Goal: Information Seeking & Learning: Learn about a topic

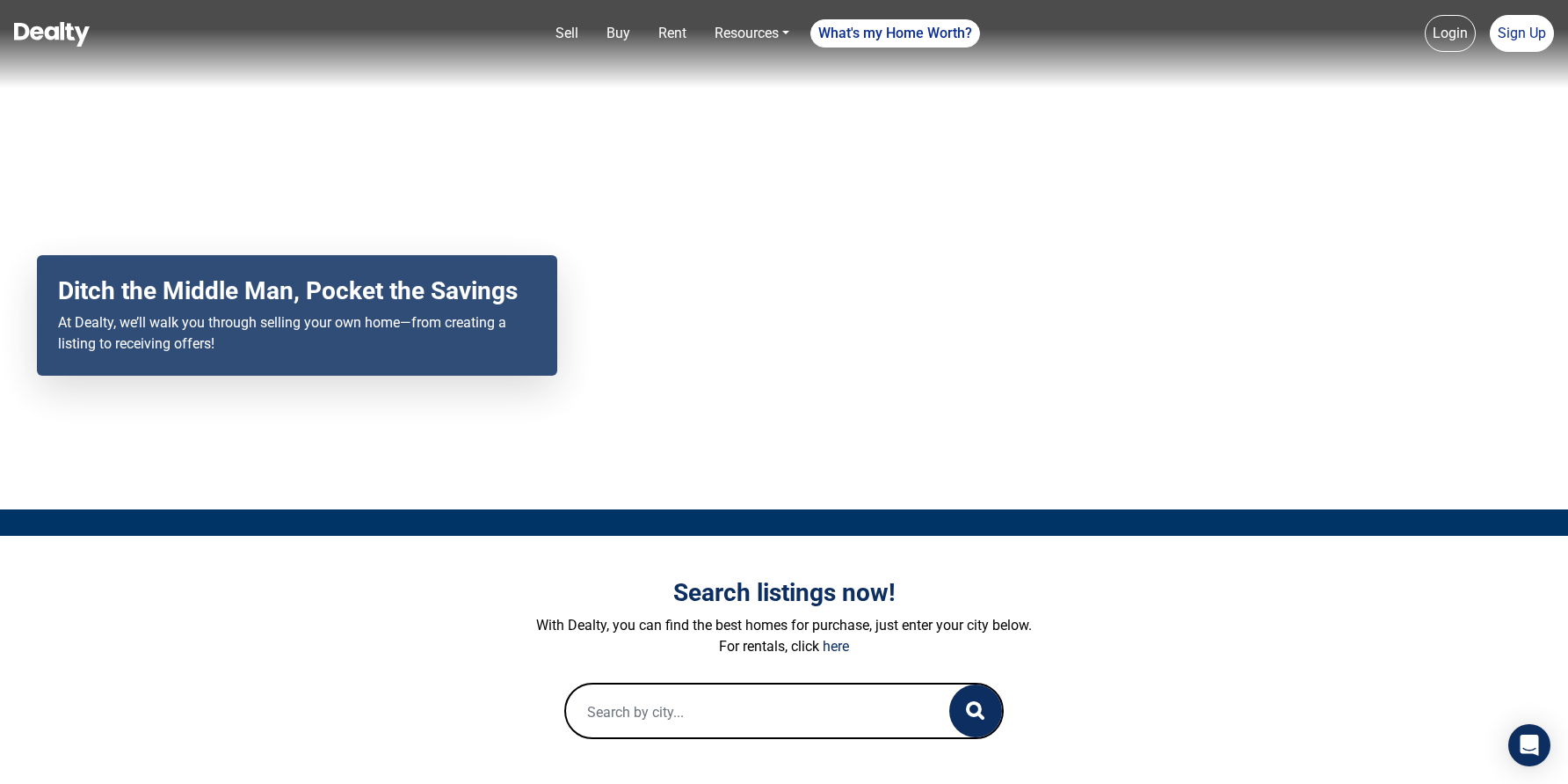
click at [671, 38] on link "Rent" at bounding box center [672, 33] width 42 height 35
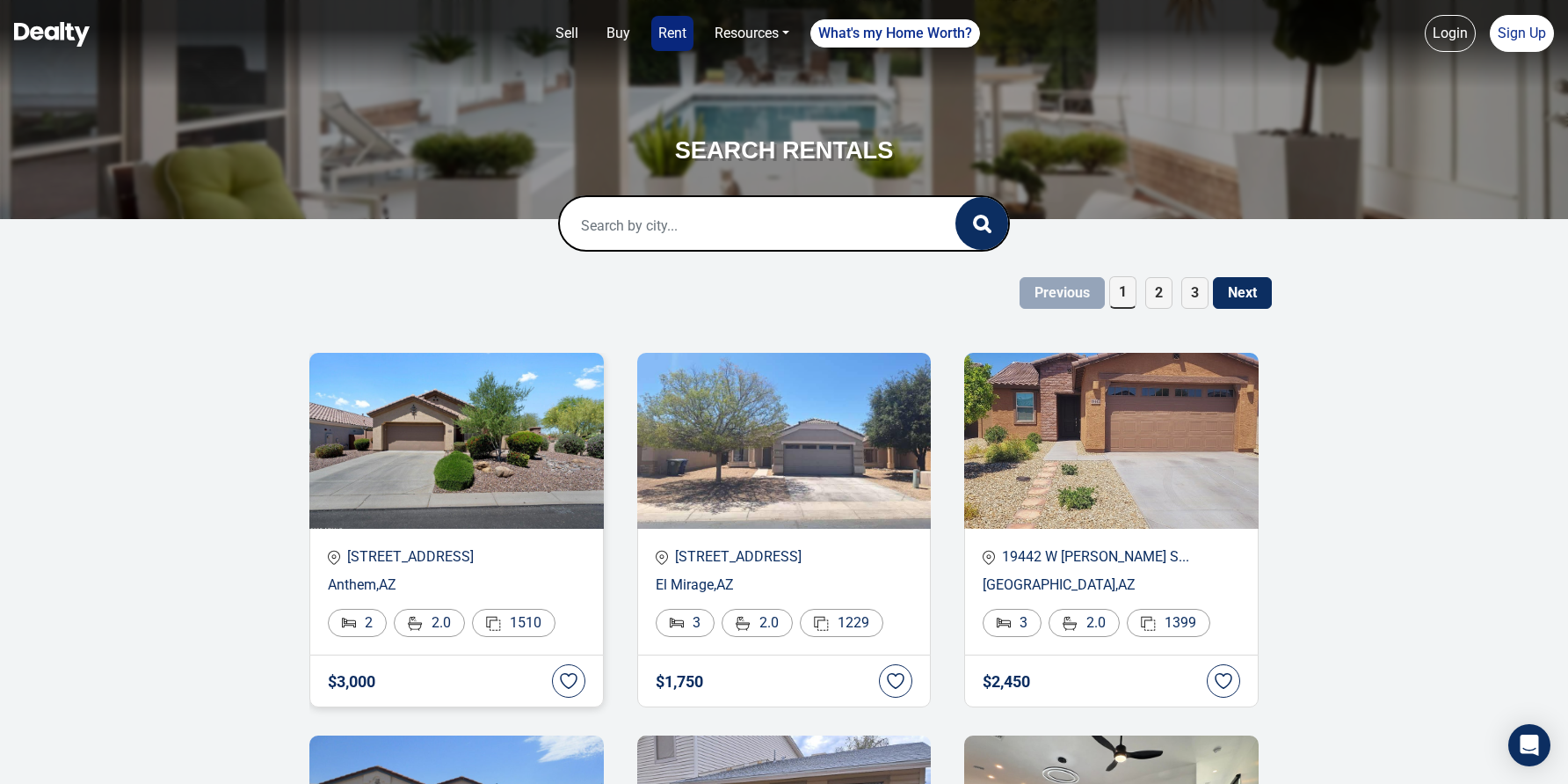
scroll to position [137, 0]
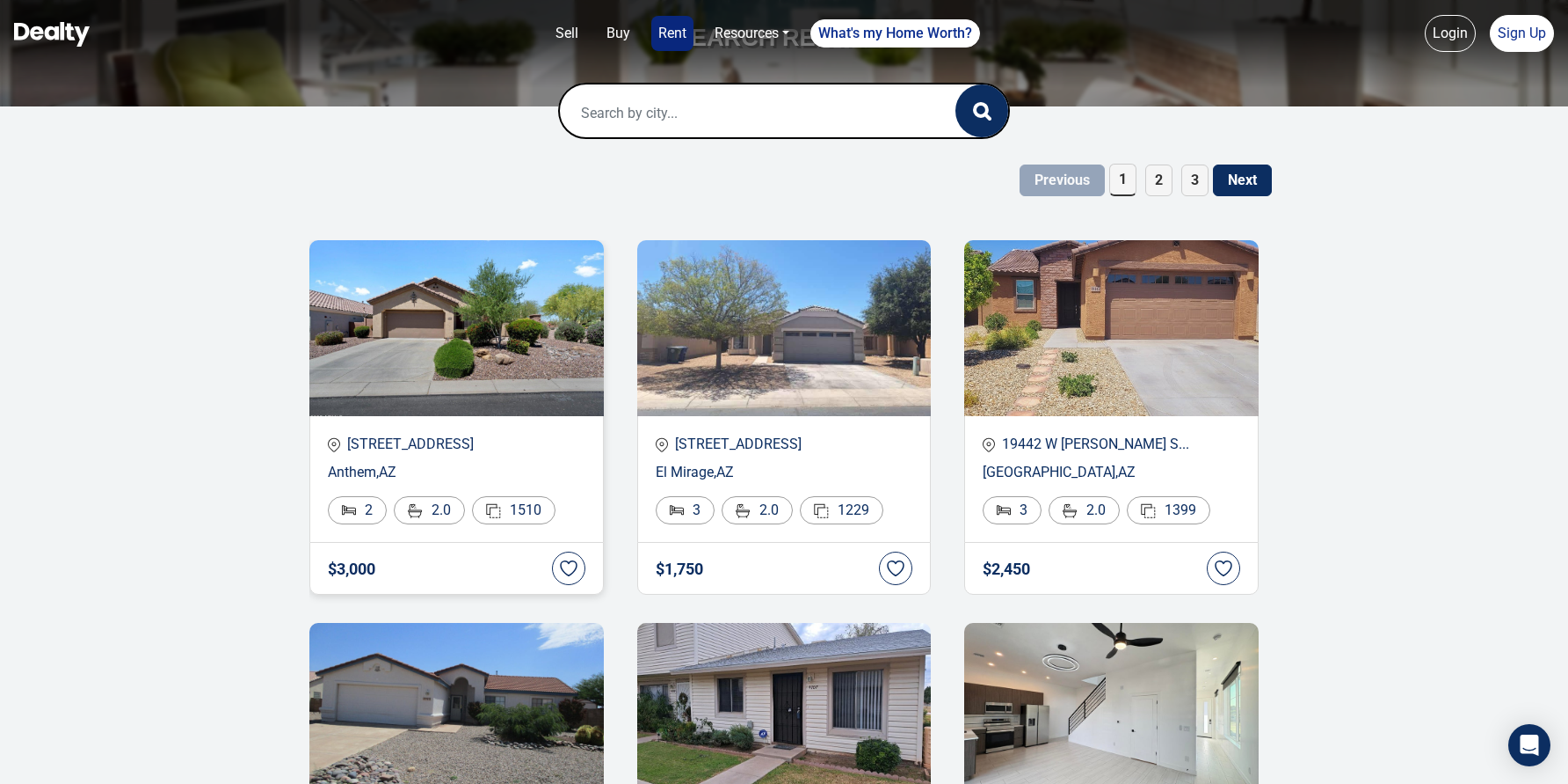
click at [418, 447] on p "1891 W DION Drive" at bounding box center [456, 445] width 258 height 22
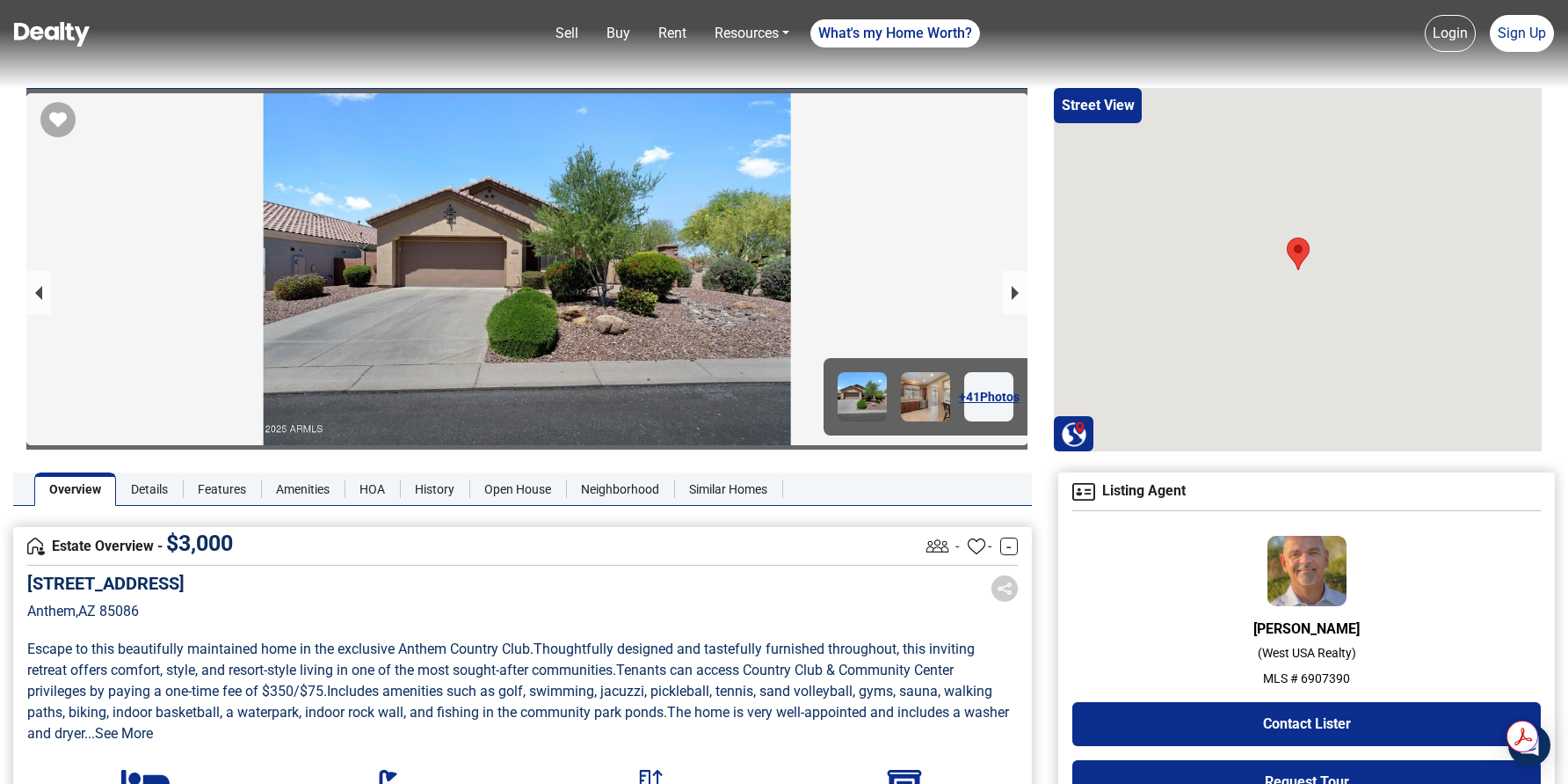
scroll to position [31, 0]
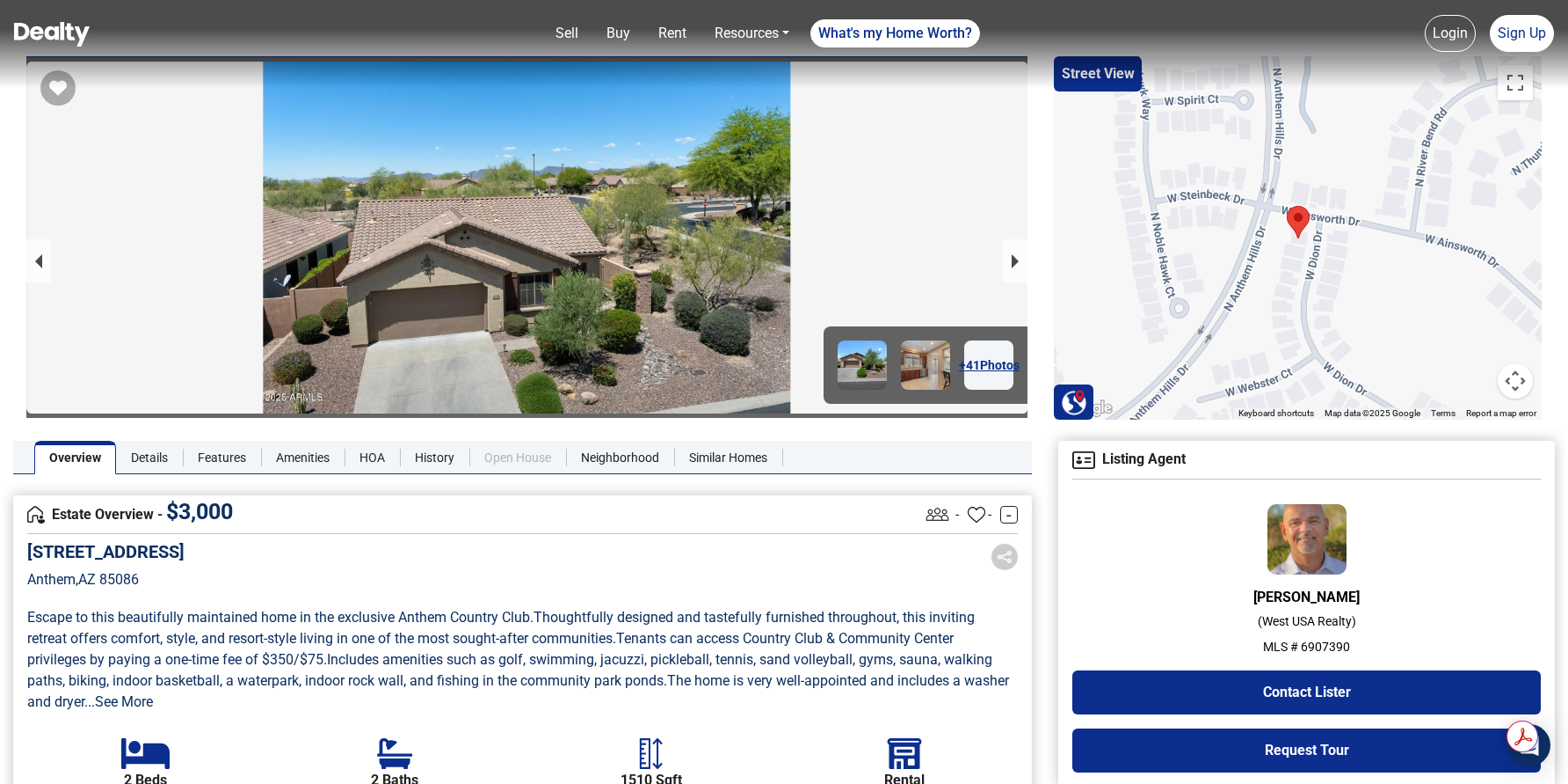
click at [511, 472] on link "Open House" at bounding box center [517, 458] width 97 height 33
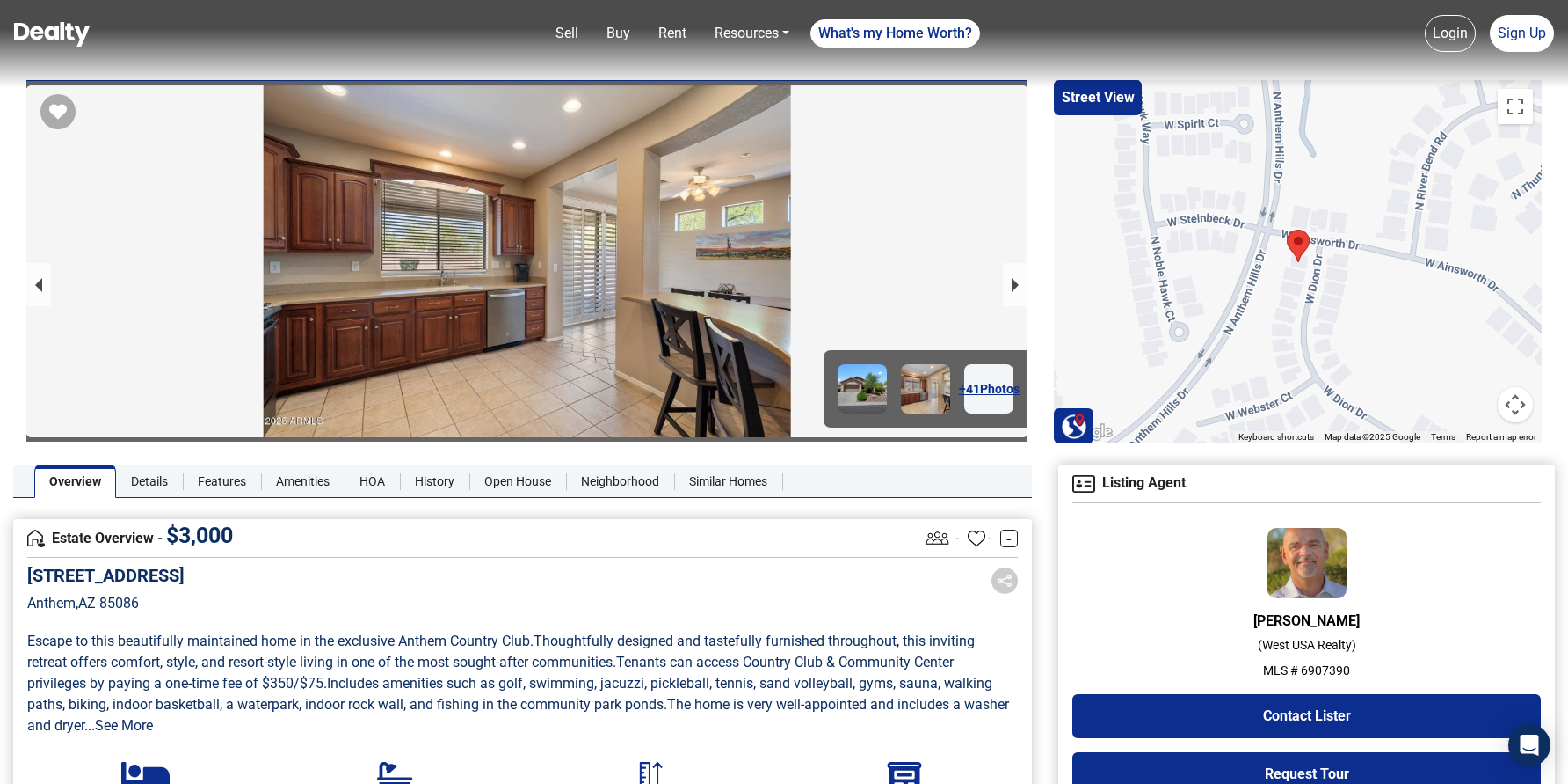
scroll to position [0, 0]
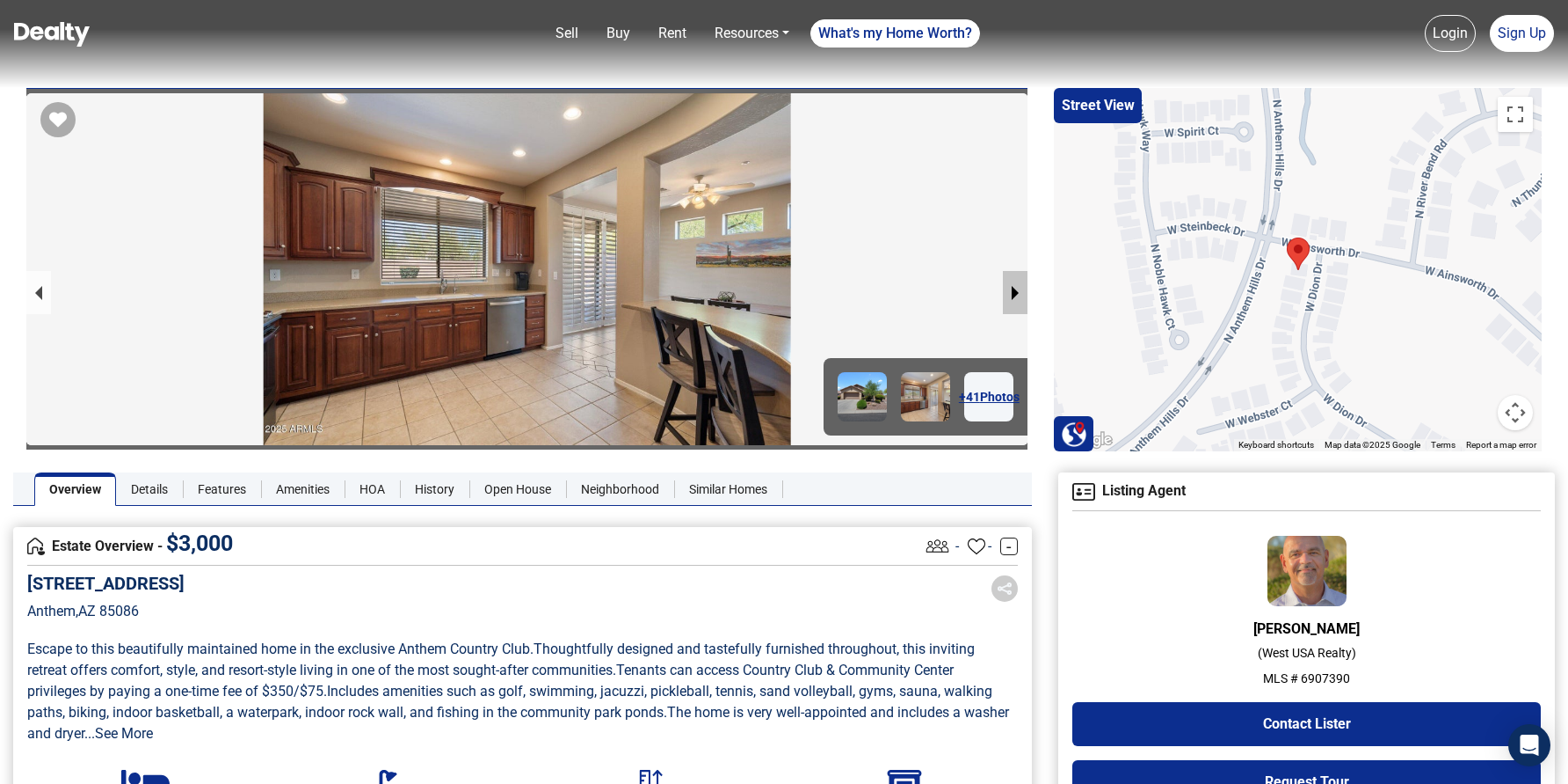
click at [1016, 288] on button "next slide / item" at bounding box center [1015, 292] width 24 height 43
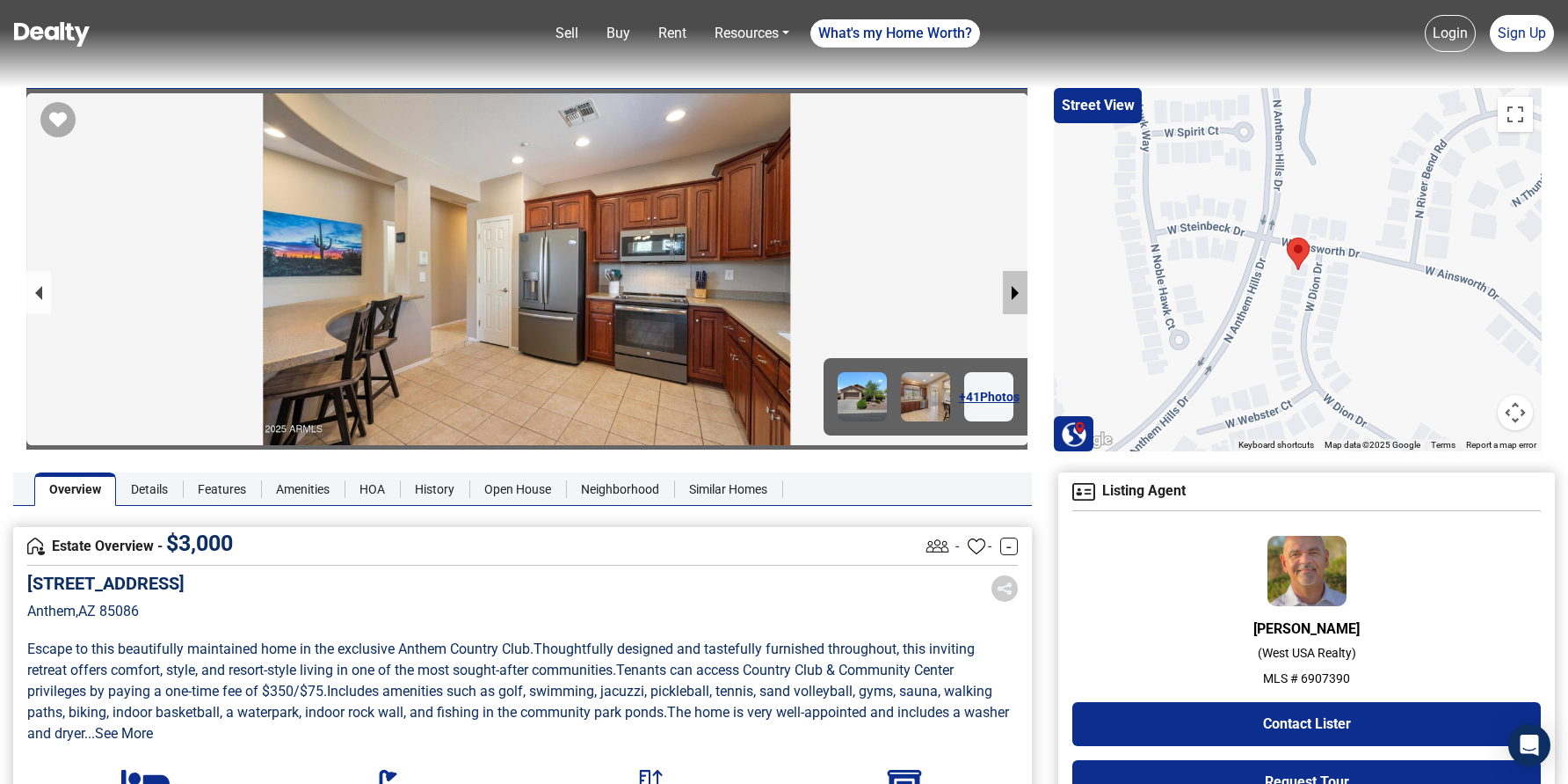
click at [1016, 288] on button "next slide / item" at bounding box center [1015, 292] width 24 height 43
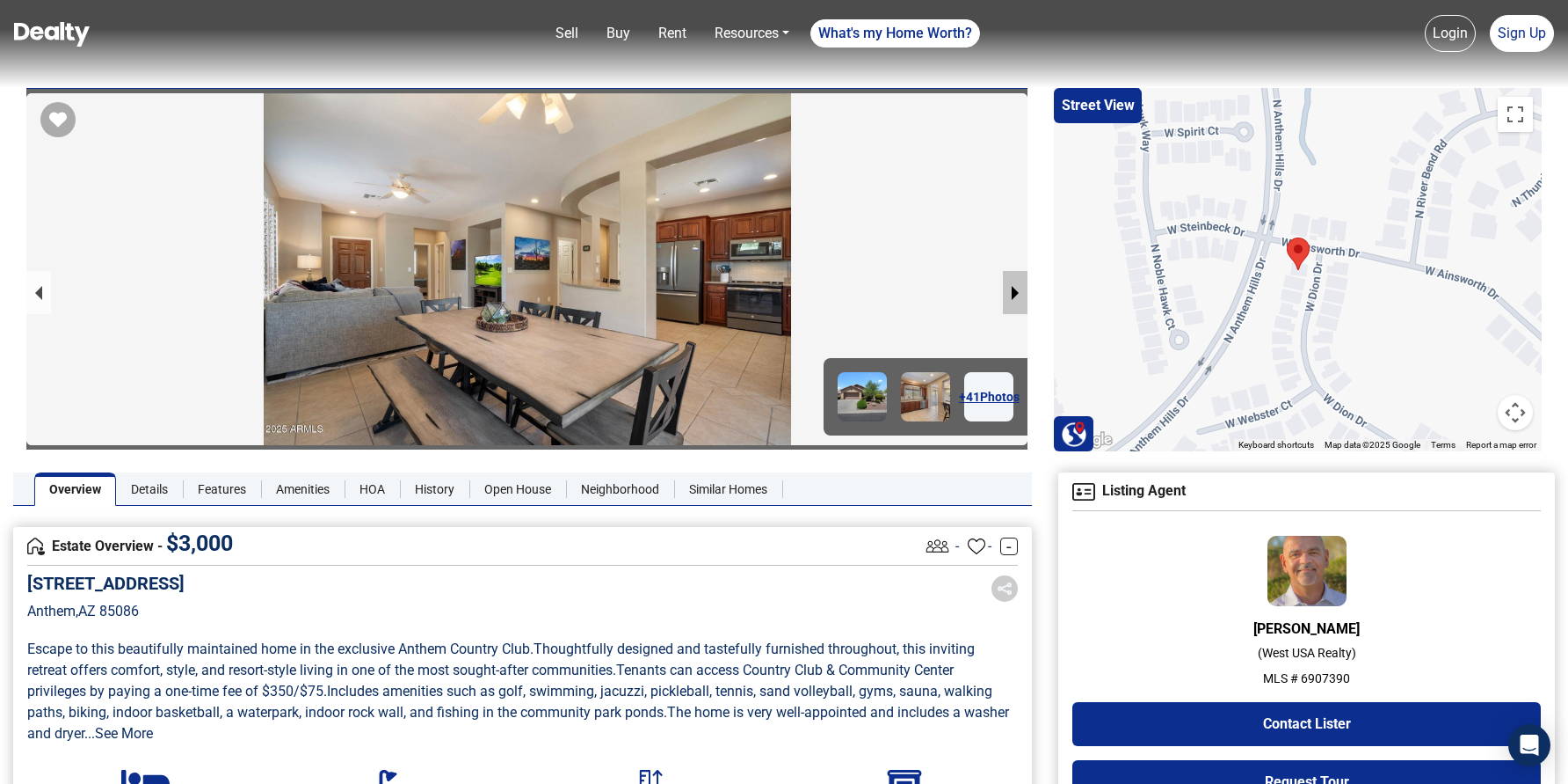
click at [1016, 289] on button "next slide / item" at bounding box center [1015, 292] width 24 height 43
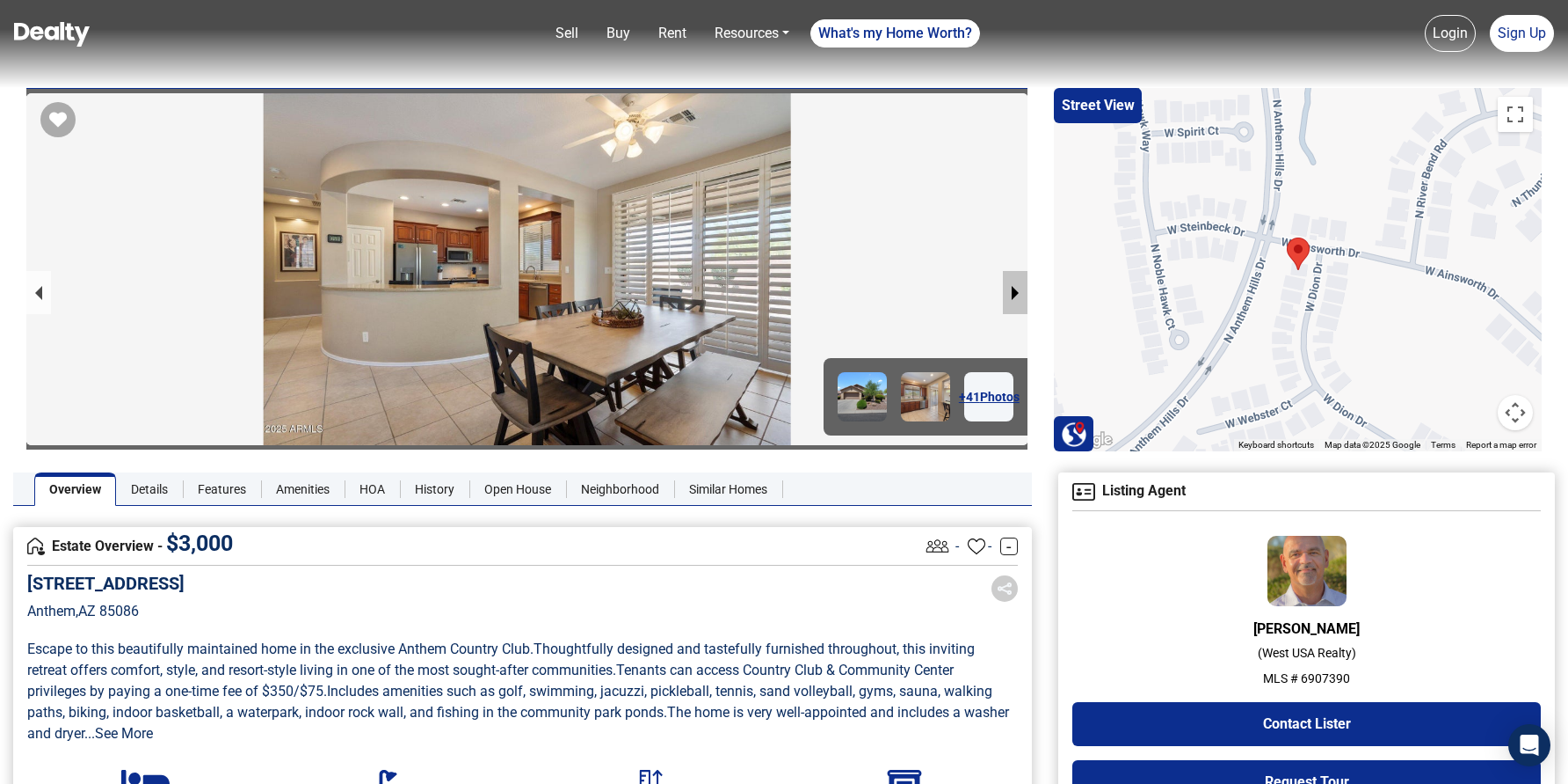
click at [1016, 289] on button "next slide / item" at bounding box center [1015, 292] width 24 height 43
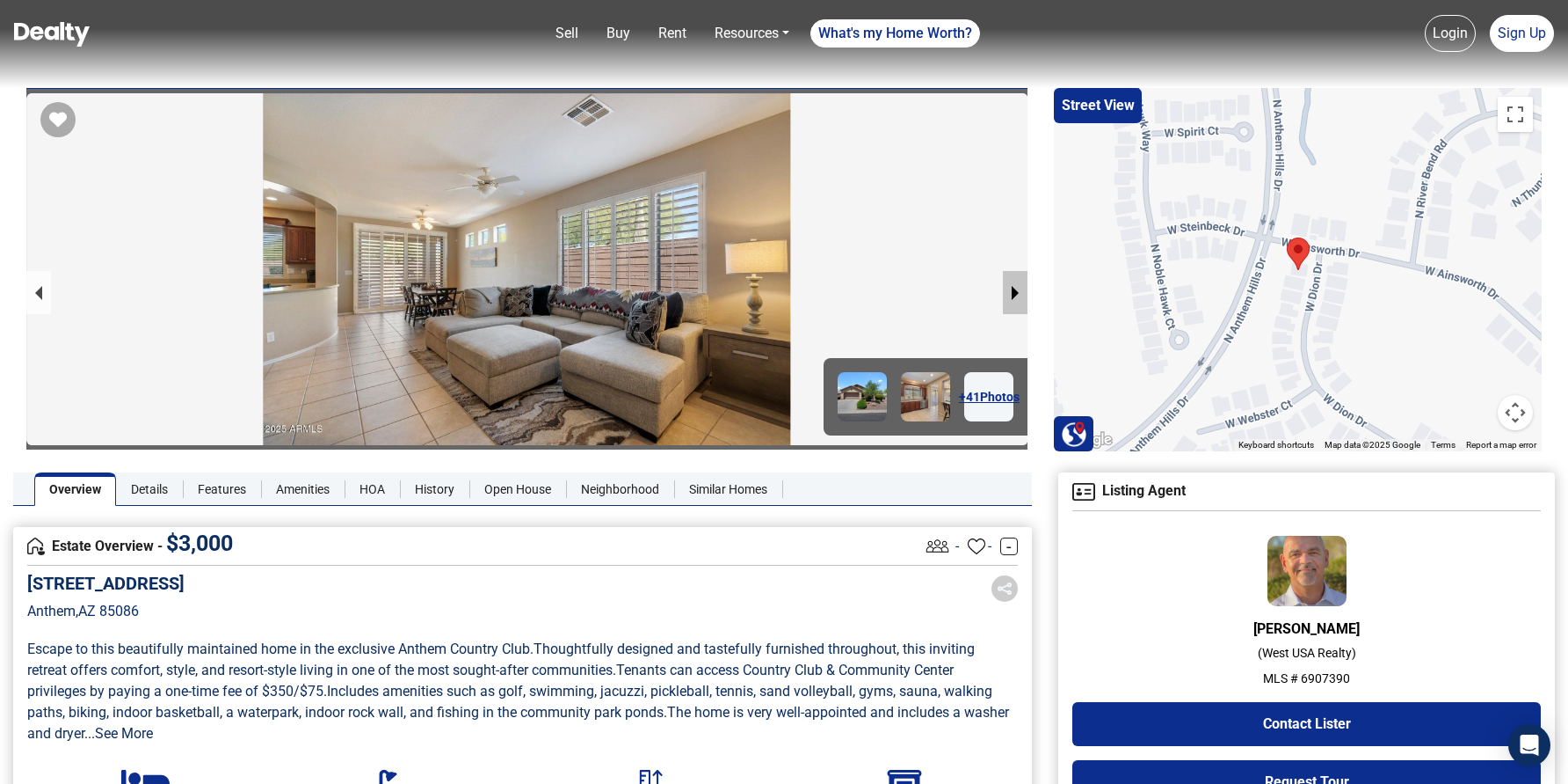
click at [1016, 289] on button "next slide / item" at bounding box center [1015, 292] width 24 height 43
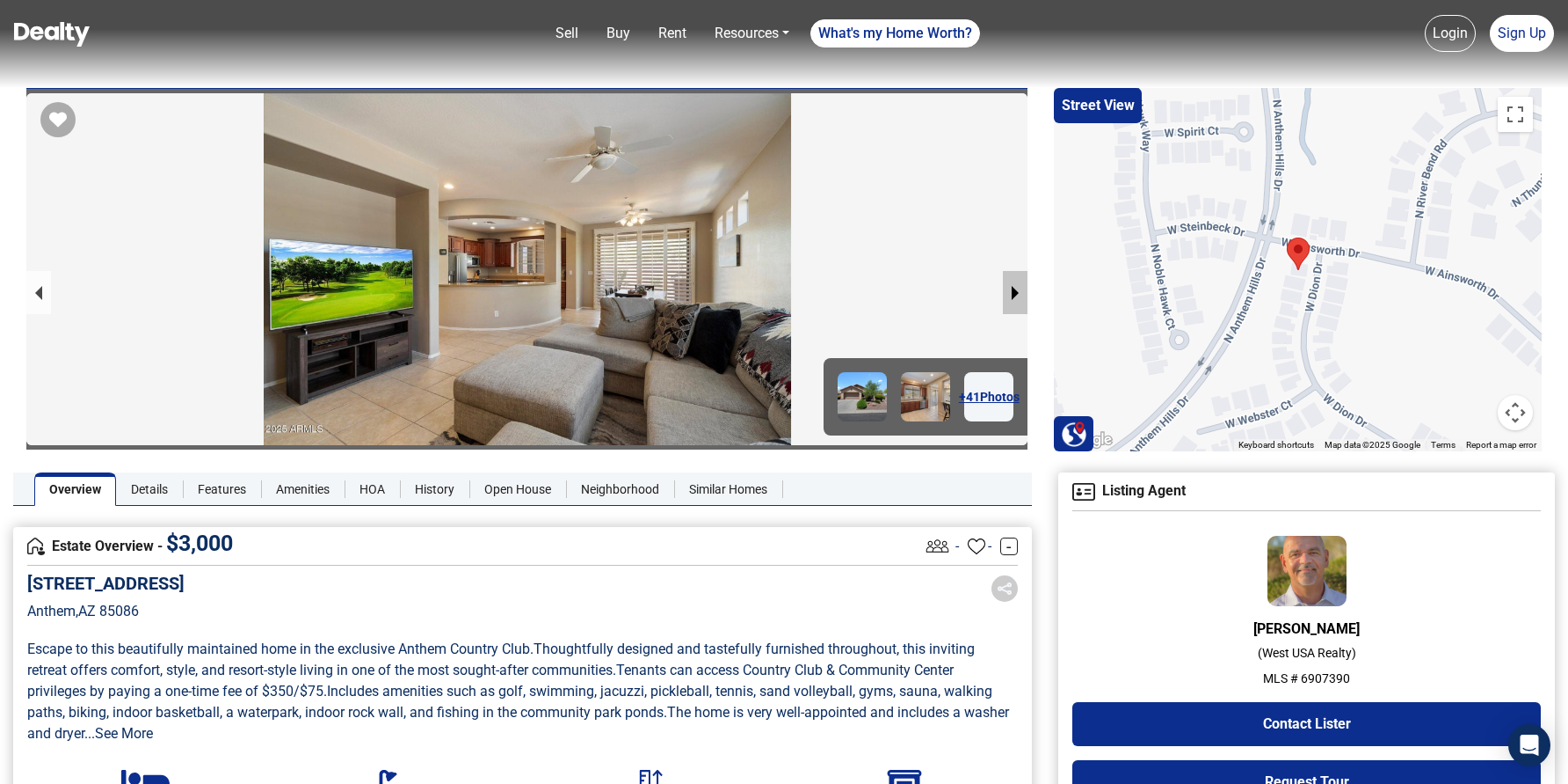
click at [1016, 289] on button "next slide / item" at bounding box center [1015, 292] width 24 height 43
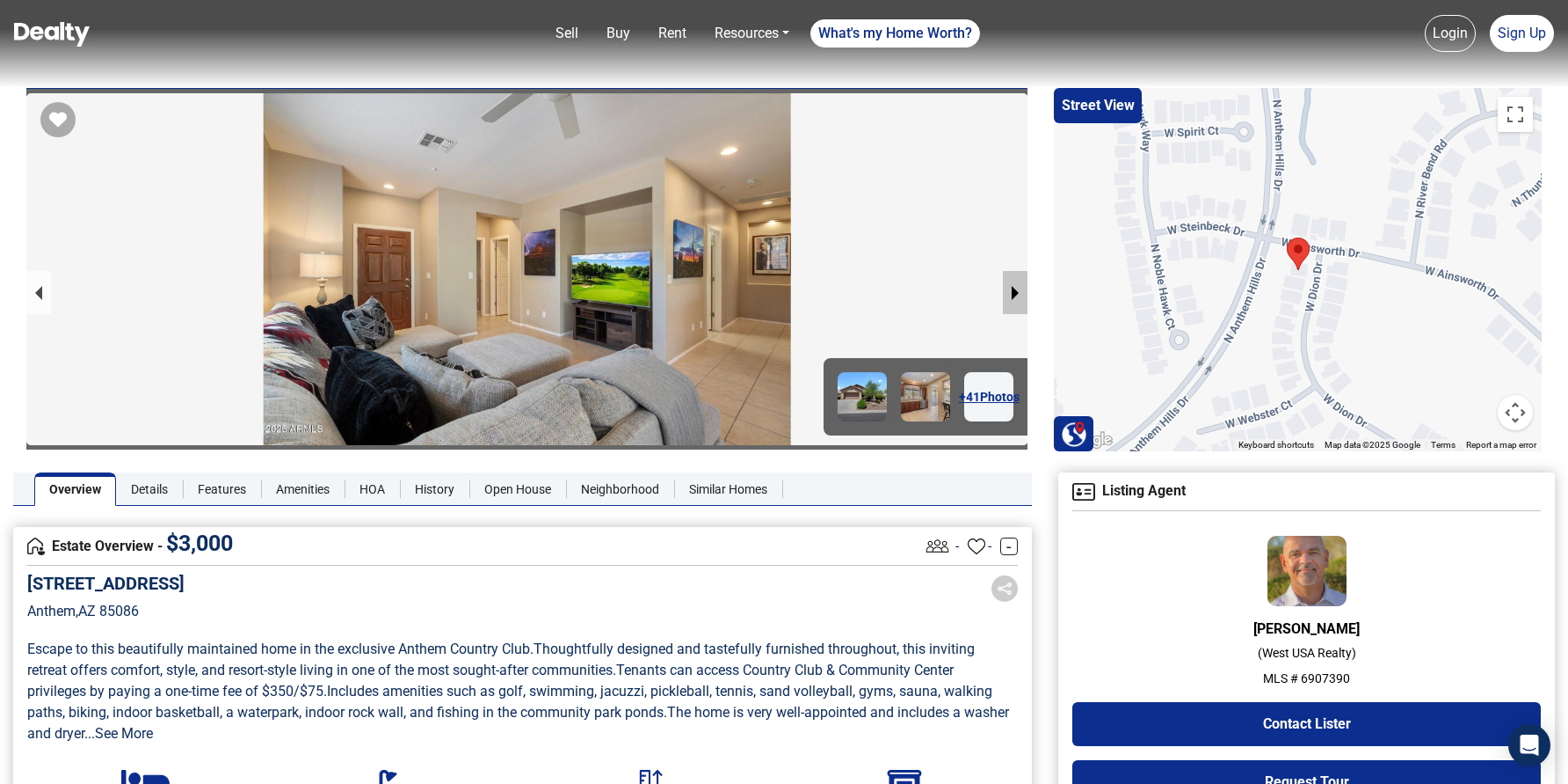
click at [1016, 289] on button "next slide / item" at bounding box center [1015, 292] width 24 height 43
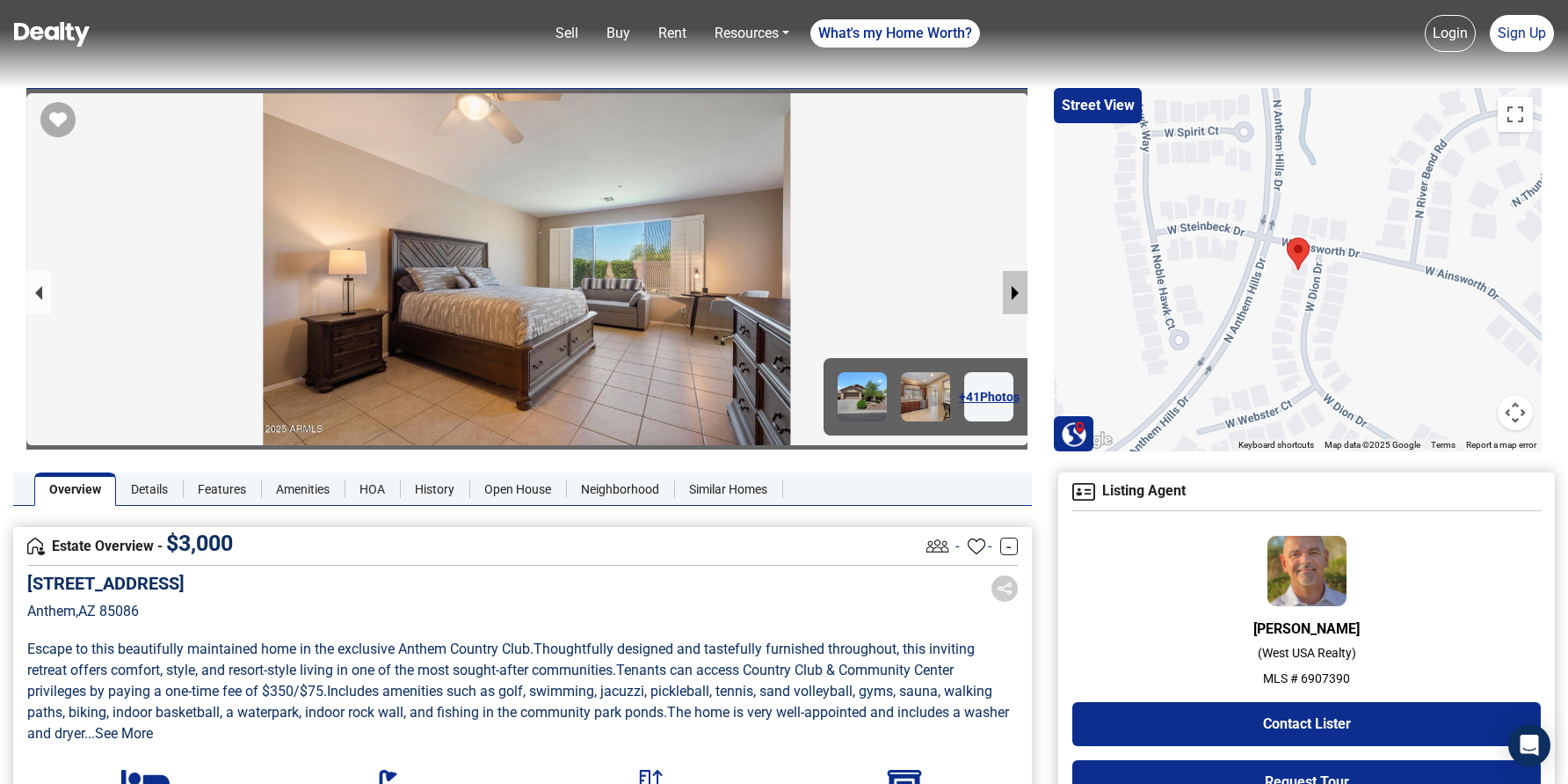
click at [1016, 289] on button "next slide / item" at bounding box center [1015, 292] width 24 height 43
